Goal: Task Accomplishment & Management: Manage account settings

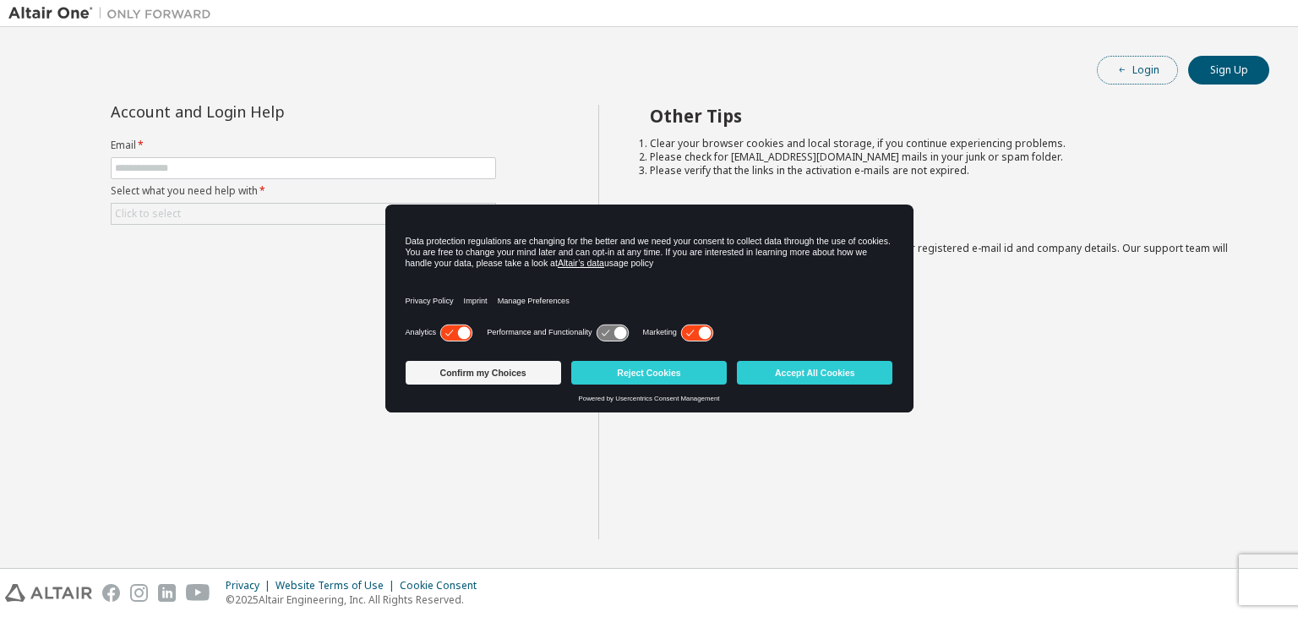
click at [1129, 62] on button "Login" at bounding box center [1137, 70] width 81 height 29
click at [795, 372] on button "Accept All Cookies" at bounding box center [814, 373] width 155 height 24
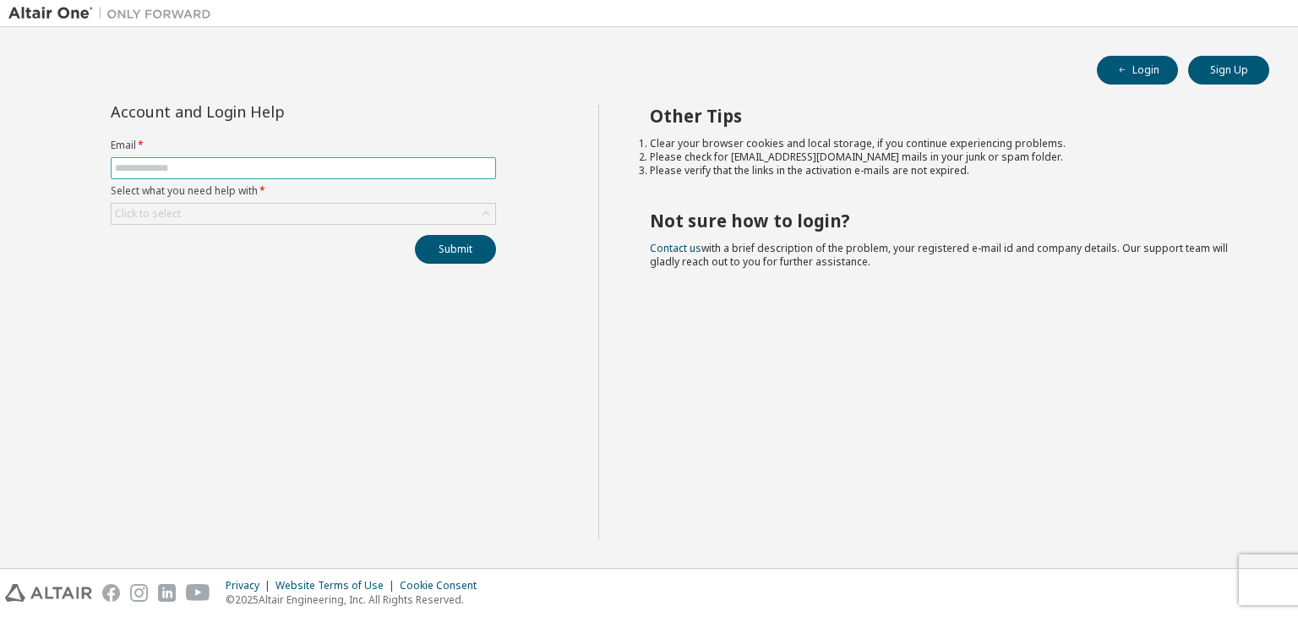
click at [228, 170] on input "text" at bounding box center [303, 168] width 377 height 14
click at [233, 170] on input "text" at bounding box center [303, 168] width 377 height 14
click at [1139, 62] on button "Login" at bounding box center [1137, 70] width 81 height 29
